Goal: Task Accomplishment & Management: Use online tool/utility

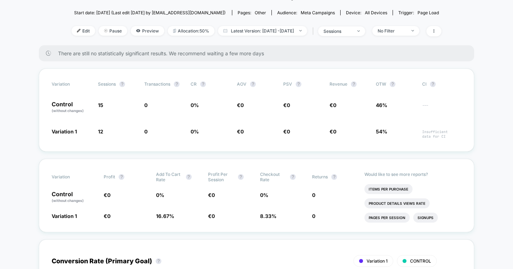
scroll to position [75, 0]
click at [72, 29] on span "Edit" at bounding box center [84, 31] width 24 height 10
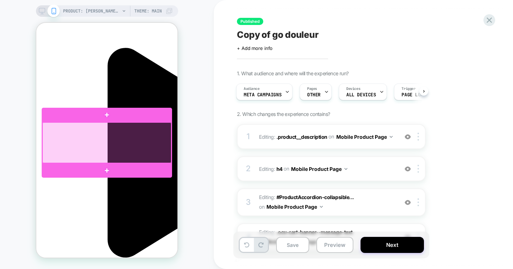
scroll to position [0, 101]
click at [55, 147] on div at bounding box center [106, 142] width 129 height 41
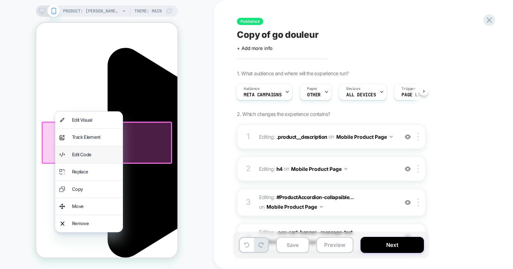
click at [81, 154] on div "Edit Code" at bounding box center [95, 154] width 47 height 8
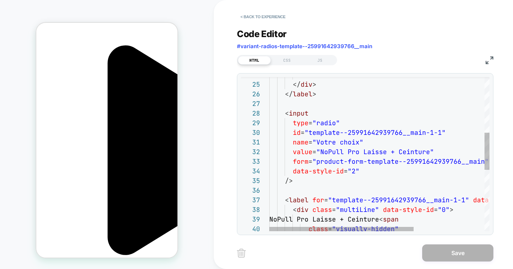
scroll to position [0, 0]
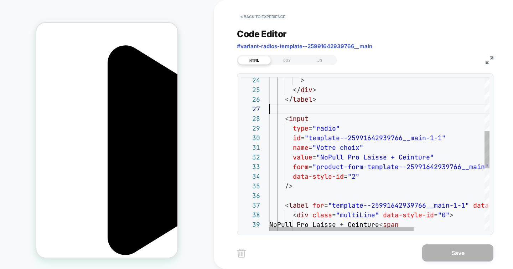
click at [325, 110] on div "/> < label for = "template--25991642939766__main-1-1" data-style-id = "0" > < d…" at bounding box center [433, 171] width 328 height 635
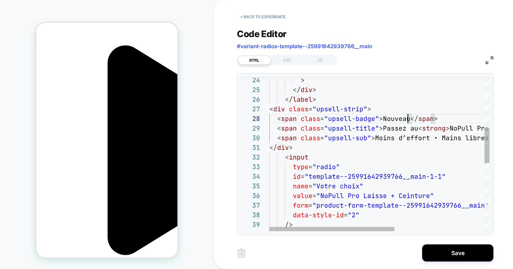
click at [408, 118] on div "/> data-style-id = "2" form = "product-form-template--25991642939766__main" val…" at bounding box center [458, 191] width 378 height 674
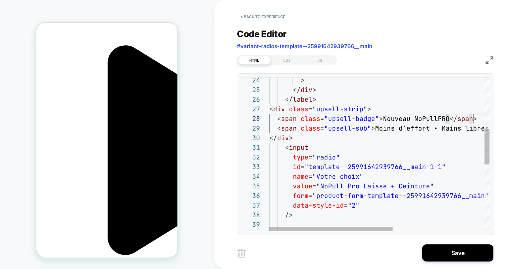
scroll to position [0, 101]
click at [351, 101] on div "/> data-style-id = "2" form = "product-form-template--25991642939766__main" val…" at bounding box center [461, 186] width 384 height 664
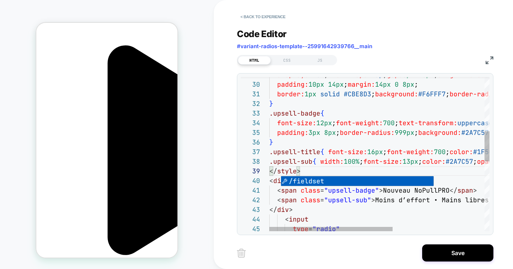
scroll to position [0, 0]
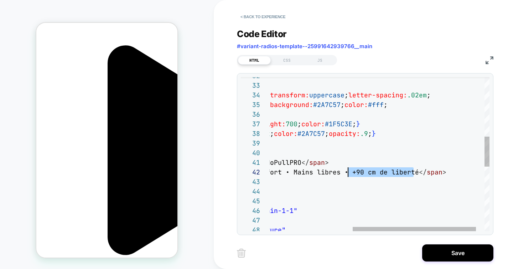
drag, startPoint x: 413, startPoint y: 173, endPoint x: 348, endPoint y: 171, distance: 66.0
click at [348, 171] on div "< div class = "upsell-strip" > } .upsell-badge { font-size: 12px ; font-weight:…" at bounding box center [313, 167] width 384 height 789
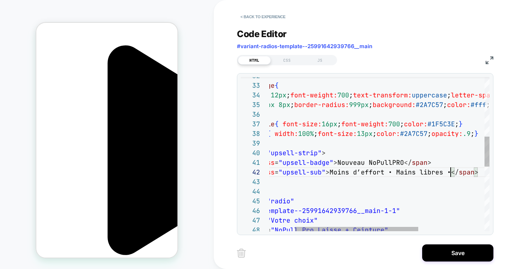
click at [394, 173] on div "< div class = "upsell-strip" > } .upsell-badge { font-size: 12px ; font-weight:…" at bounding box center [416, 167] width 384 height 789
click at [328, 173] on div "< div class = "upsell-strip" > } .upsell-badge { font-size: 12px ; font-weight:…" at bounding box center [416, 167] width 384 height 789
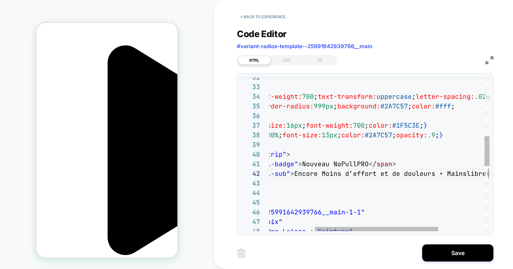
scroll to position [0, 101]
click at [320, 176] on div "< div class = "upsell-strip" > } .upsell-badge { font-size: 12px ; font-weight:…" at bounding box center [381, 168] width 384 height 789
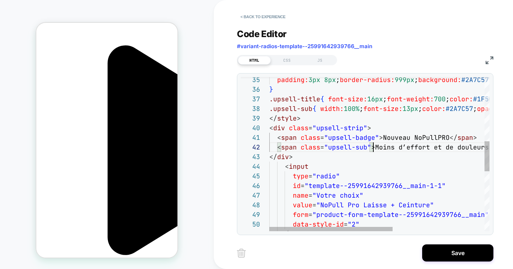
scroll to position [19, 23]
drag, startPoint x: 297, startPoint y: 156, endPoint x: 267, endPoint y: 156, distance: 29.6
click at [269, 156] on div "< div class = "upsell-strip" > padding: 3px 8px ; border-radius: 999px ; backgr…" at bounding box center [461, 142] width 384 height 789
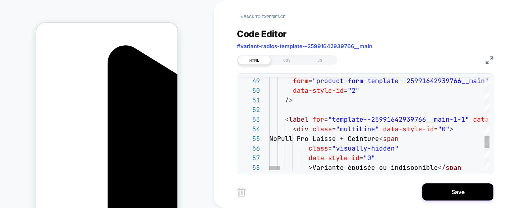
scroll to position [0, 0]
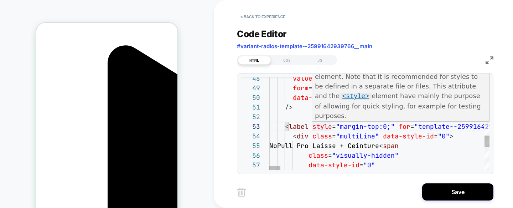
scroll to position [0, 101]
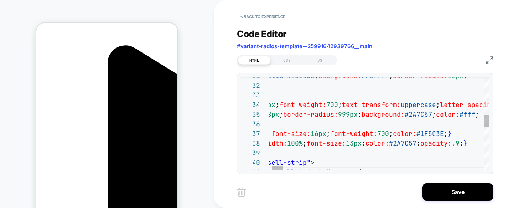
scroll to position [0, 101]
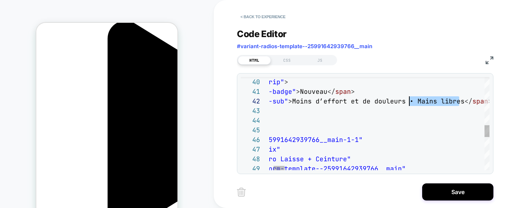
scroll to position [10, 216]
drag, startPoint x: 460, startPoint y: 102, endPoint x: 400, endPoint y: 102, distance: 59.9
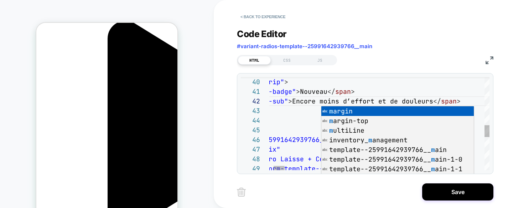
scroll to position [0, 0]
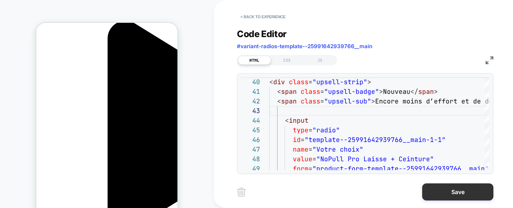
type textarea "**********"
click at [447, 192] on button "Save" at bounding box center [457, 191] width 71 height 17
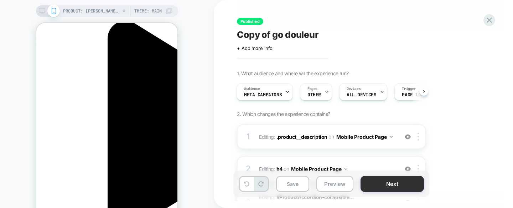
click at [397, 183] on button "Next" at bounding box center [392, 184] width 63 height 16
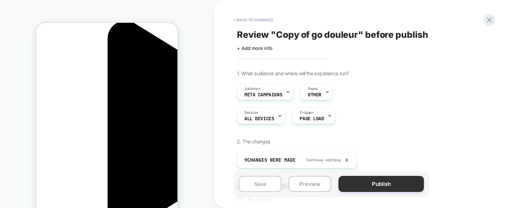
click at [385, 181] on button "Publish" at bounding box center [382, 184] width 86 height 16
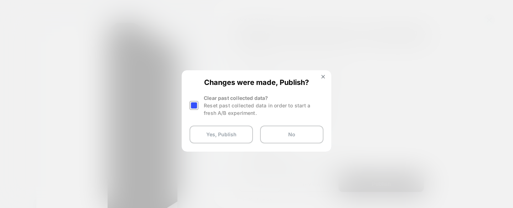
click at [195, 106] on div at bounding box center [194, 105] width 9 height 9
click at [217, 134] on button "Yes, Publish" at bounding box center [221, 134] width 63 height 18
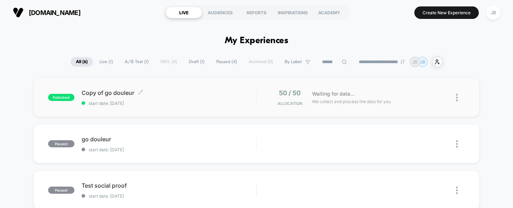
click at [209, 92] on span "Copy of go douleur Click to edit experience details" at bounding box center [169, 92] width 175 height 7
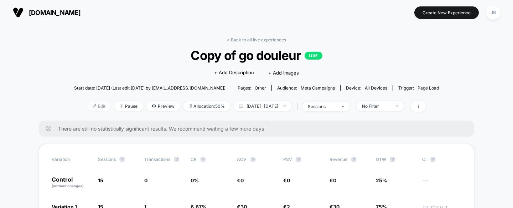
click at [88, 106] on span "Edit" at bounding box center [99, 106] width 24 height 10
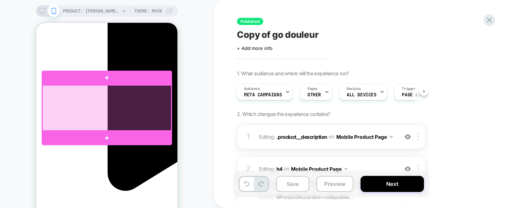
click at [83, 97] on div at bounding box center [106, 107] width 129 height 45
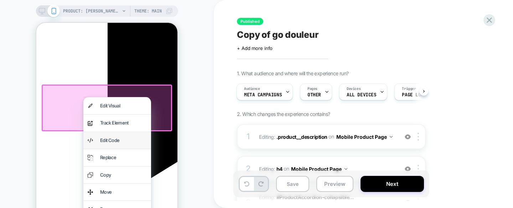
click at [113, 143] on div "Edit Code" at bounding box center [123, 140] width 47 height 8
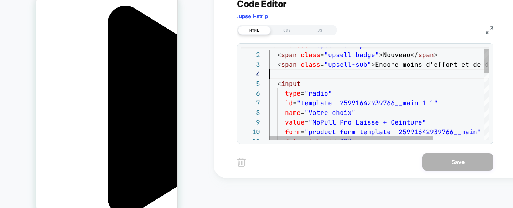
scroll to position [29, 0]
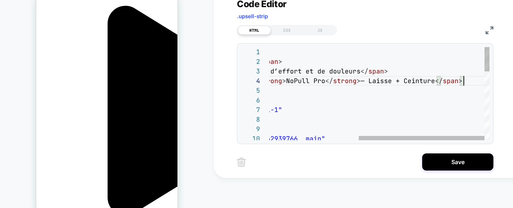
scroll to position [0, 101]
drag, startPoint x: 360, startPoint y: 81, endPoint x: 436, endPoint y: 84, distance: 76.3
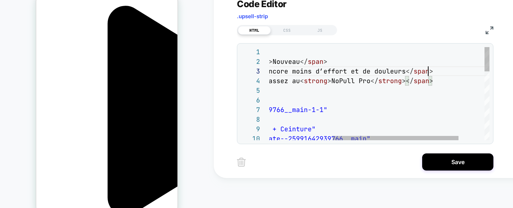
scroll to position [19, 269]
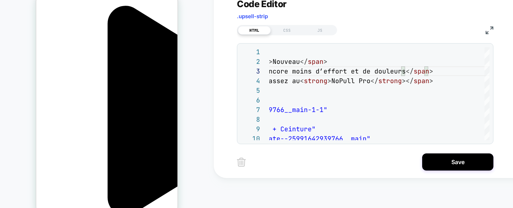
scroll to position [0, 101]
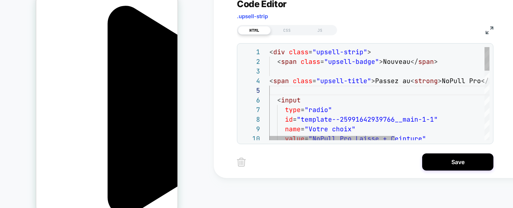
scroll to position [38, 262]
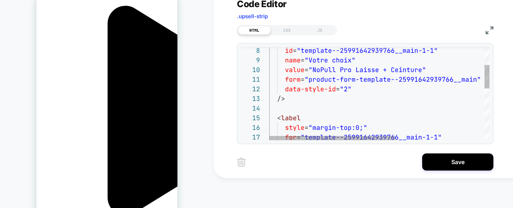
click at [385, 99] on div "id = "template--25991642939766__main-1-1" name = "Votre choix" value = "NoPull …" at bounding box center [457, 159] width 376 height 363
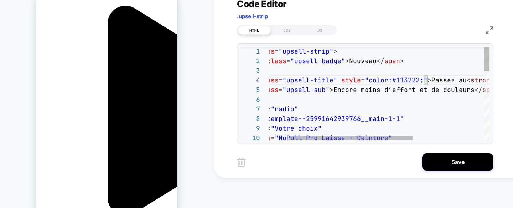
scroll to position [0, 101]
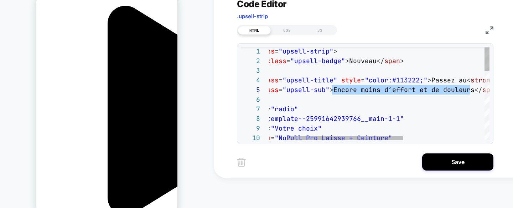
drag, startPoint x: 471, startPoint y: 90, endPoint x: 331, endPoint y: 93, distance: 139.4
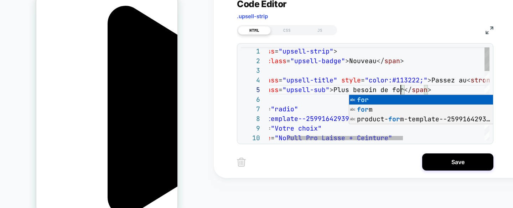
scroll to position [38, 173]
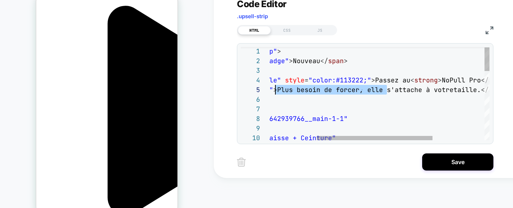
drag, startPoint x: 386, startPoint y: 91, endPoint x: 277, endPoint y: 90, distance: 109.1
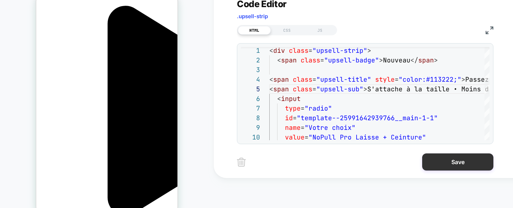
type textarea "**********"
click at [479, 164] on button "Save" at bounding box center [457, 161] width 71 height 17
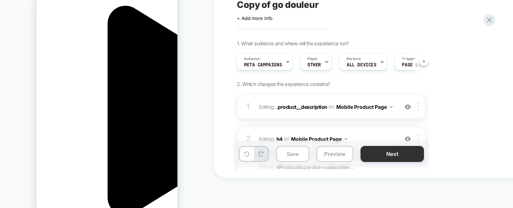
click at [385, 154] on button "Next" at bounding box center [392, 154] width 63 height 16
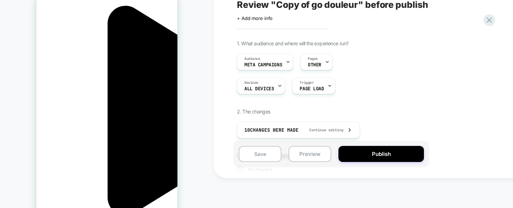
click at [385, 154] on button "Publish" at bounding box center [382, 154] width 86 height 16
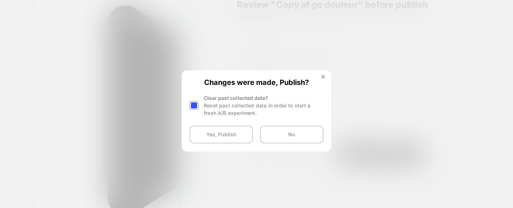
click at [190, 106] on div at bounding box center [194, 105] width 9 height 9
click at [210, 129] on button "Yes, Publish" at bounding box center [221, 134] width 63 height 18
